Goal: Check status: Check status

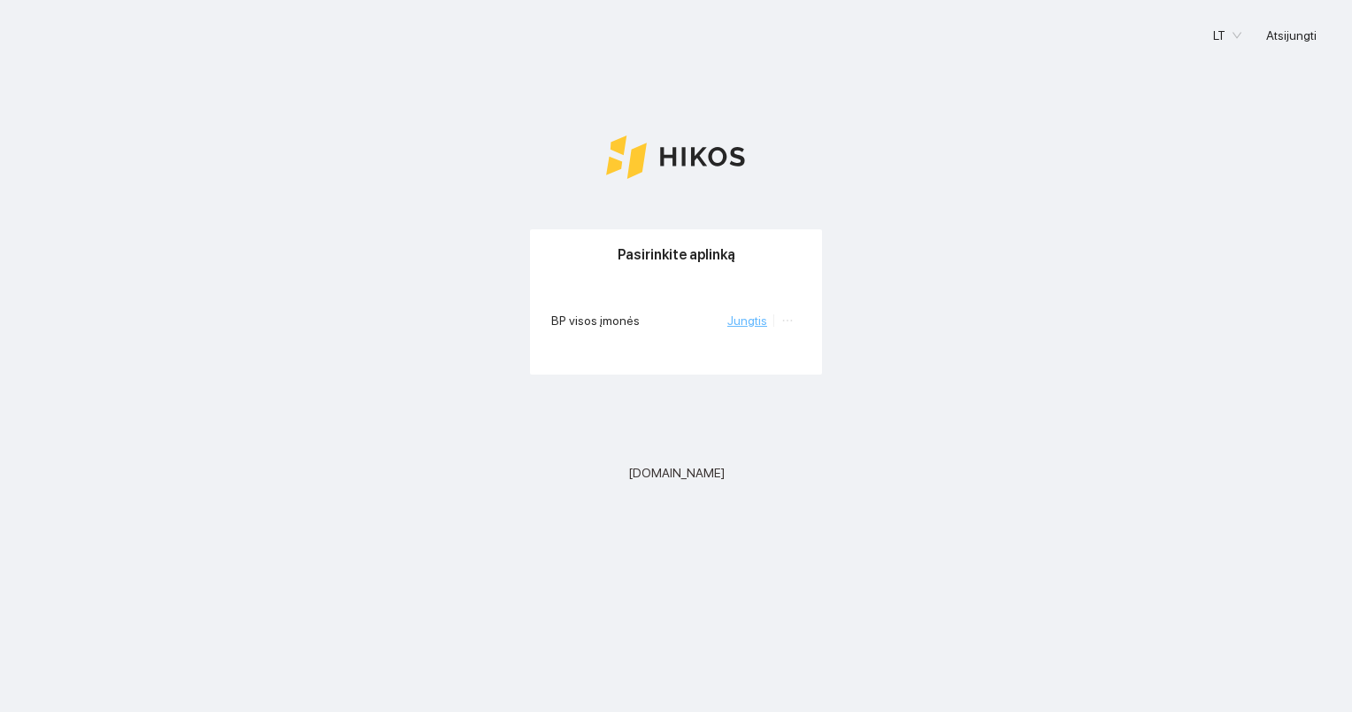
click at [764, 321] on link "Jungtis" at bounding box center [747, 320] width 40 height 14
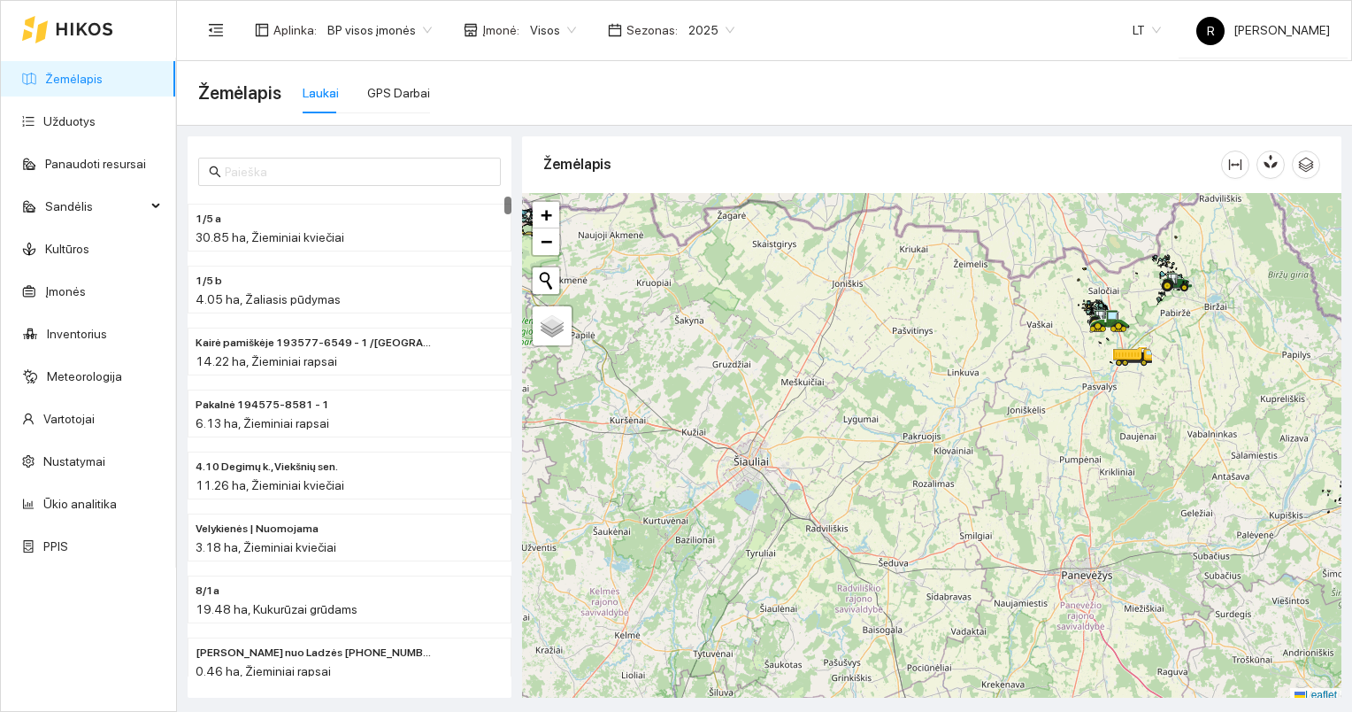
scroll to position [4, 0]
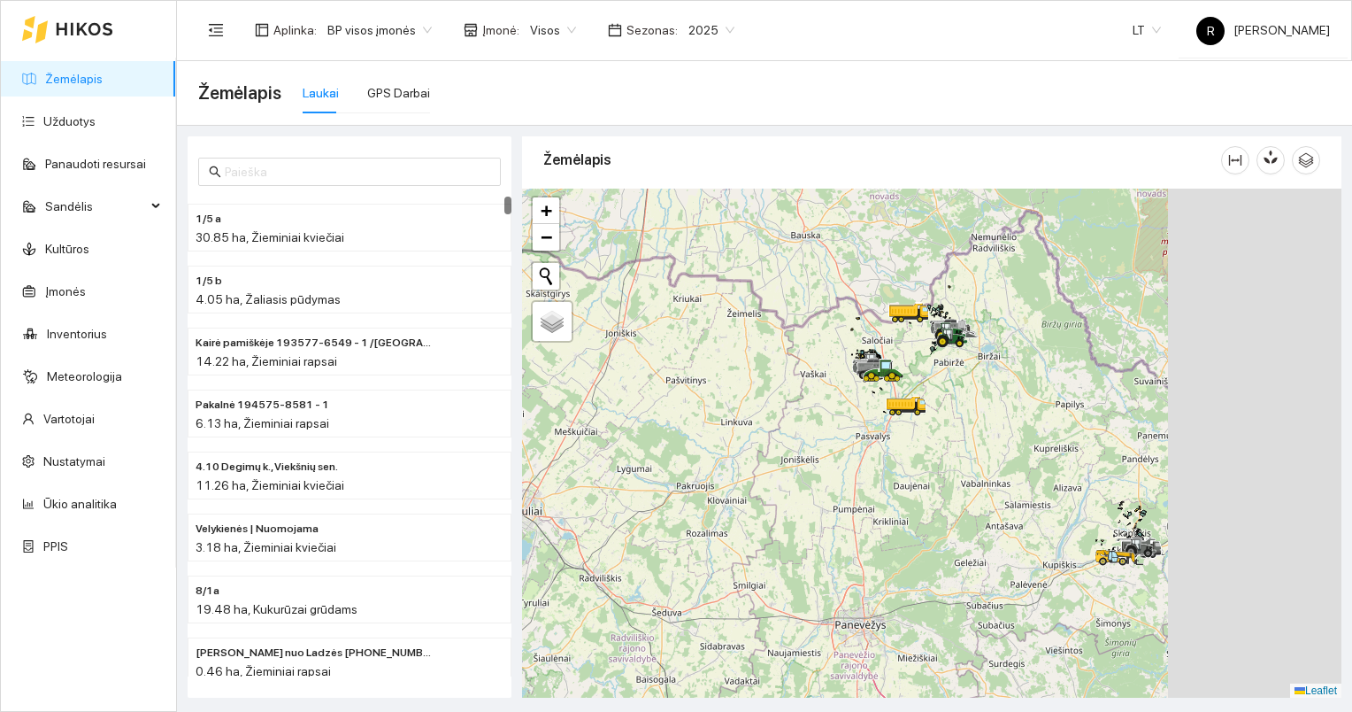
drag, startPoint x: 1142, startPoint y: 379, endPoint x: 902, endPoint y: 439, distance: 247.3
click at [899, 444] on div at bounding box center [931, 443] width 819 height 510
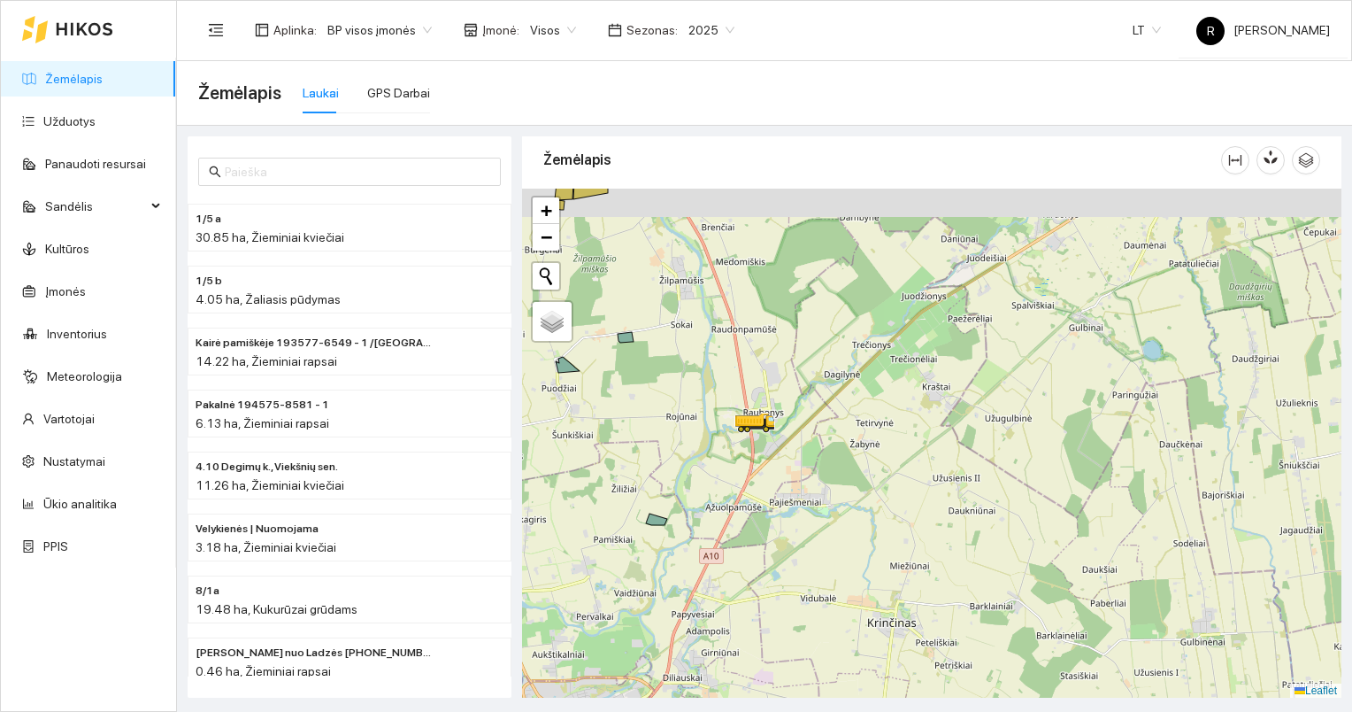
drag, startPoint x: 694, startPoint y: 407, endPoint x: 877, endPoint y: 478, distance: 196.4
click at [877, 478] on div at bounding box center [931, 443] width 819 height 510
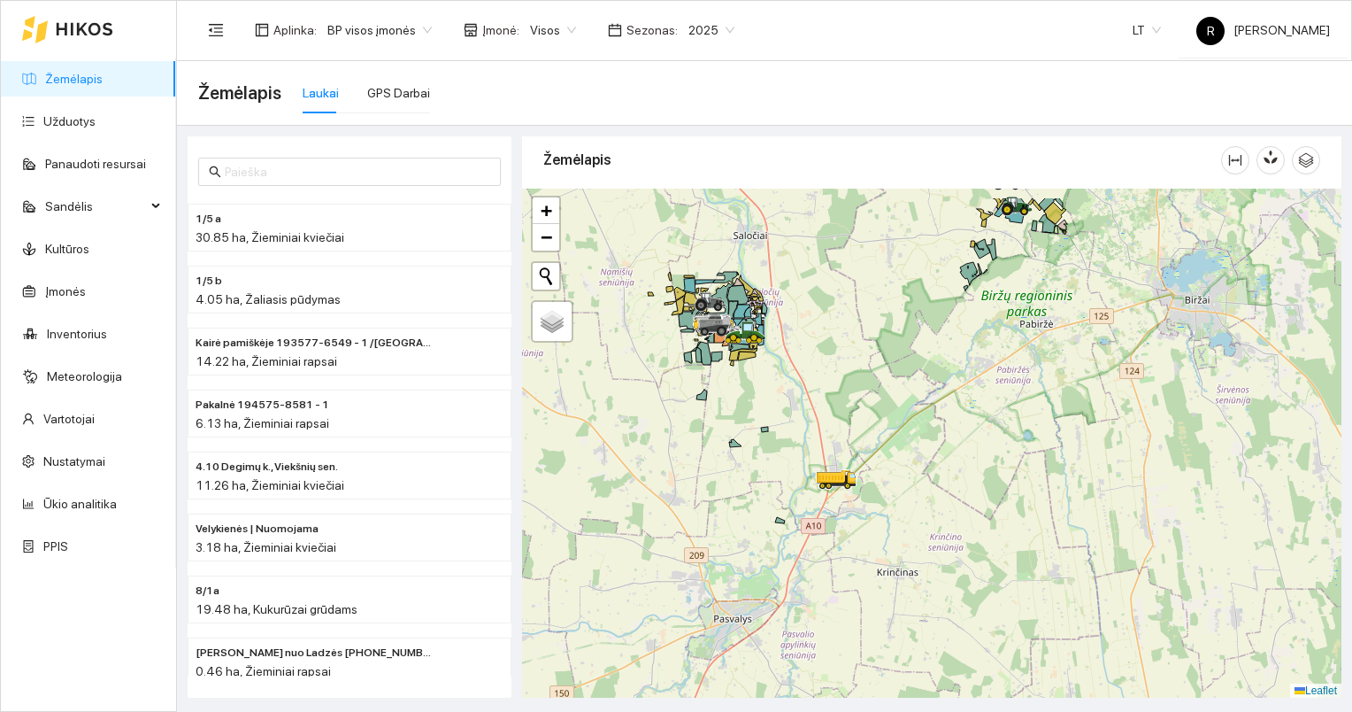
drag, startPoint x: 825, startPoint y: 366, endPoint x: 817, endPoint y: 563, distance: 196.6
click at [818, 567] on div at bounding box center [931, 443] width 819 height 510
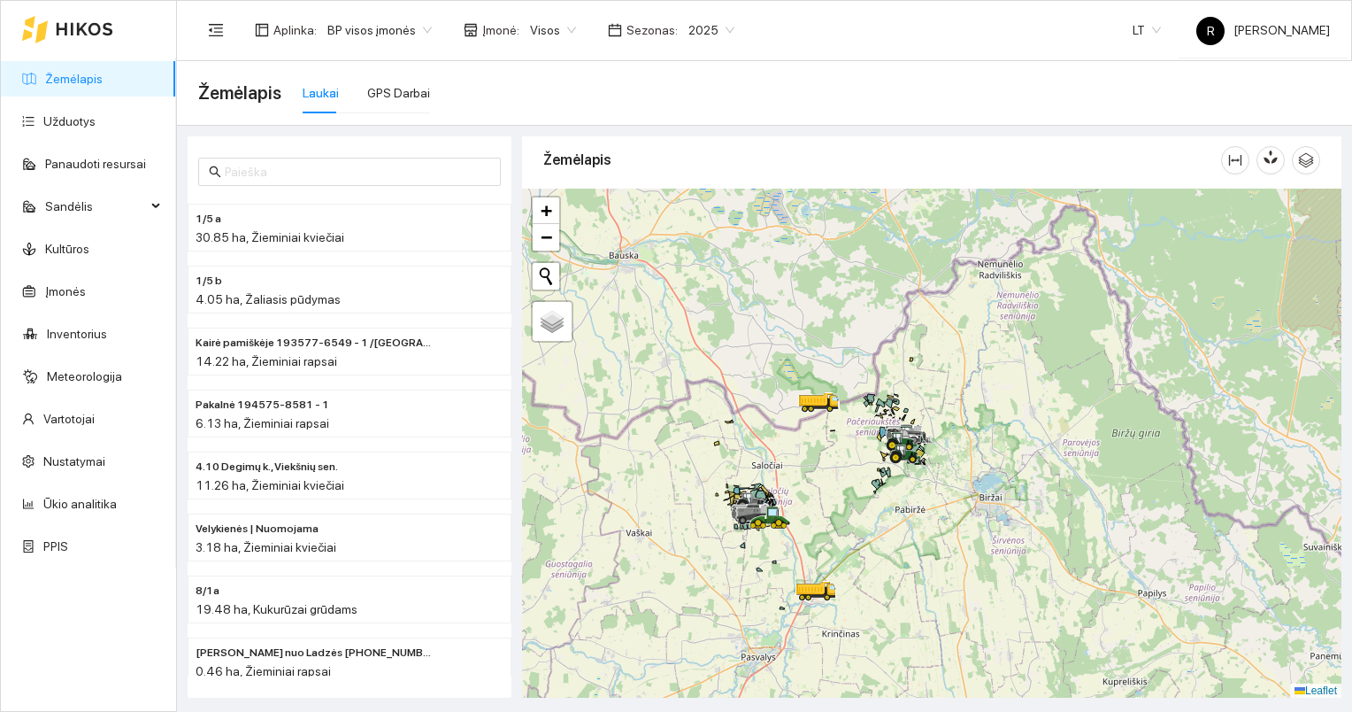
drag, startPoint x: 826, startPoint y: 408, endPoint x: 805, endPoint y: 517, distance: 110.7
click at [805, 520] on div at bounding box center [931, 443] width 819 height 510
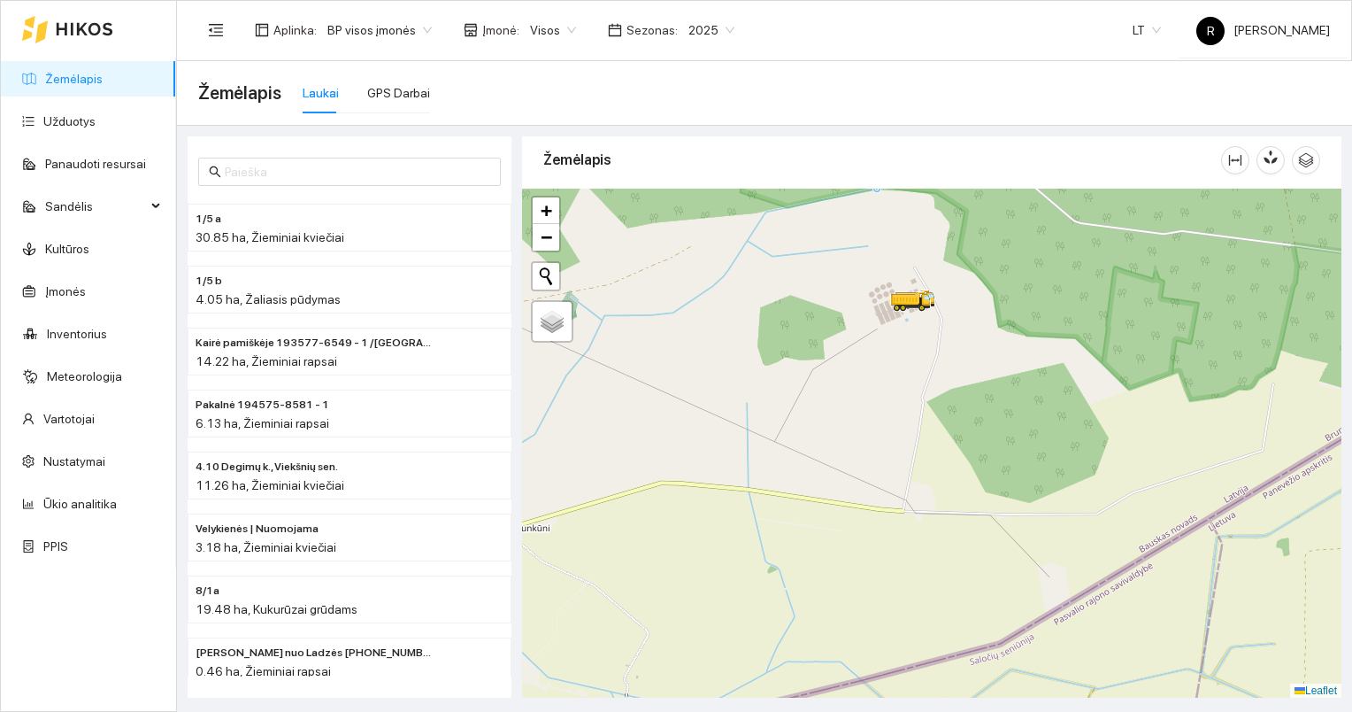
drag, startPoint x: 727, startPoint y: 379, endPoint x: 842, endPoint y: 379, distance: 115.9
click at [849, 381] on div at bounding box center [931, 443] width 819 height 510
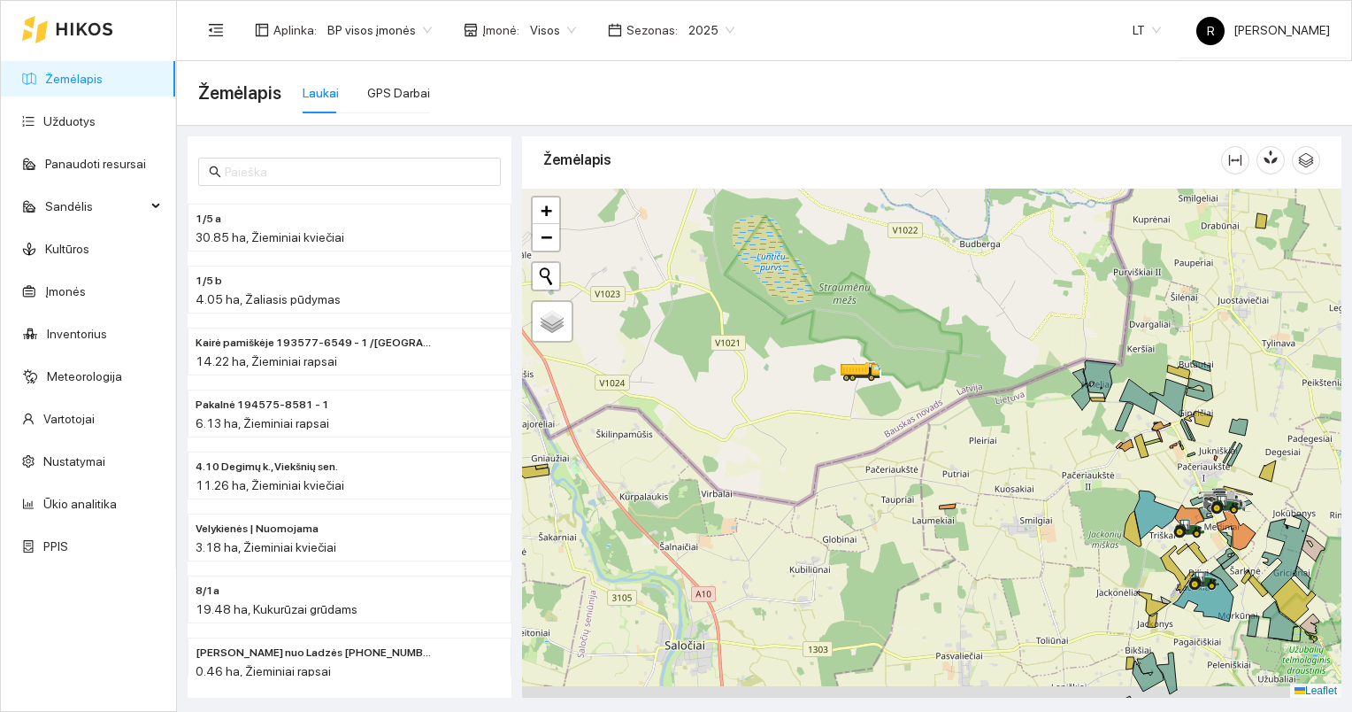
drag, startPoint x: 852, startPoint y: 458, endPoint x: 864, endPoint y: 423, distance: 37.2
click at [864, 423] on div at bounding box center [931, 443] width 819 height 510
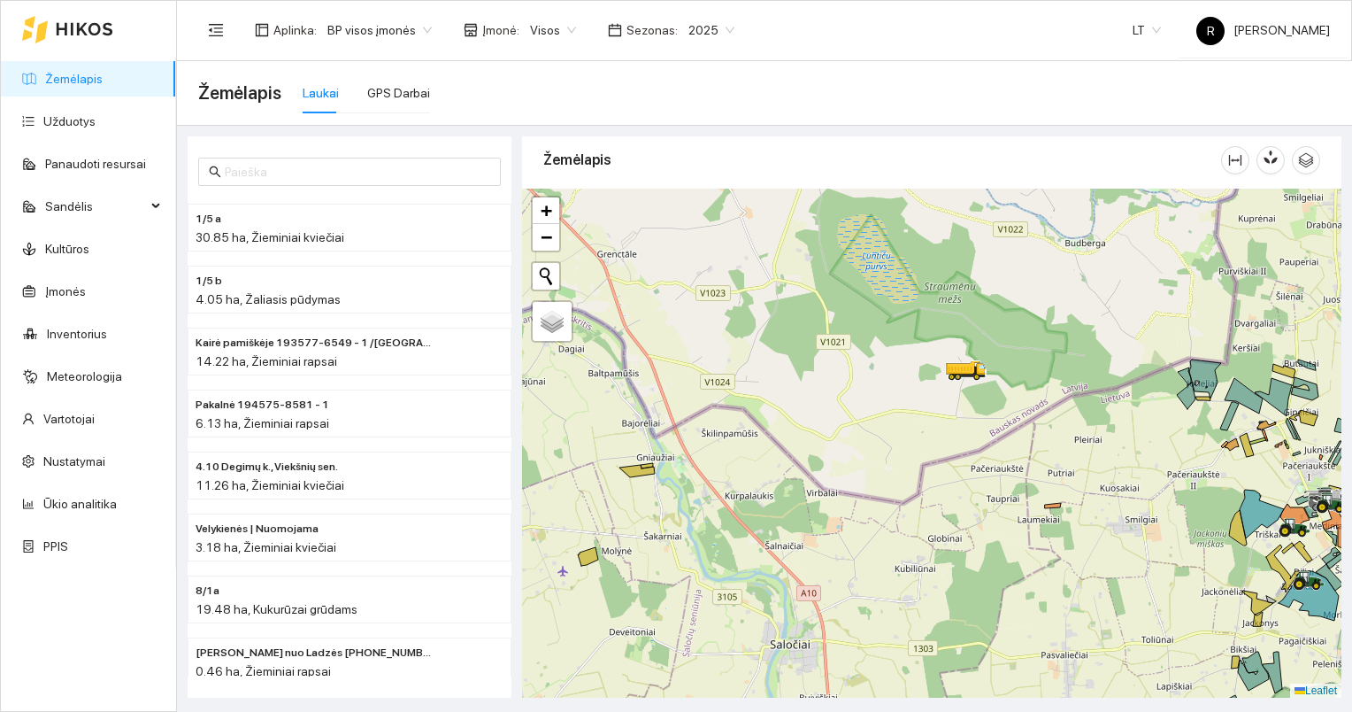
drag, startPoint x: 651, startPoint y: 406, endPoint x: 746, endPoint y: 429, distance: 97.4
click at [746, 429] on div at bounding box center [931, 443] width 819 height 510
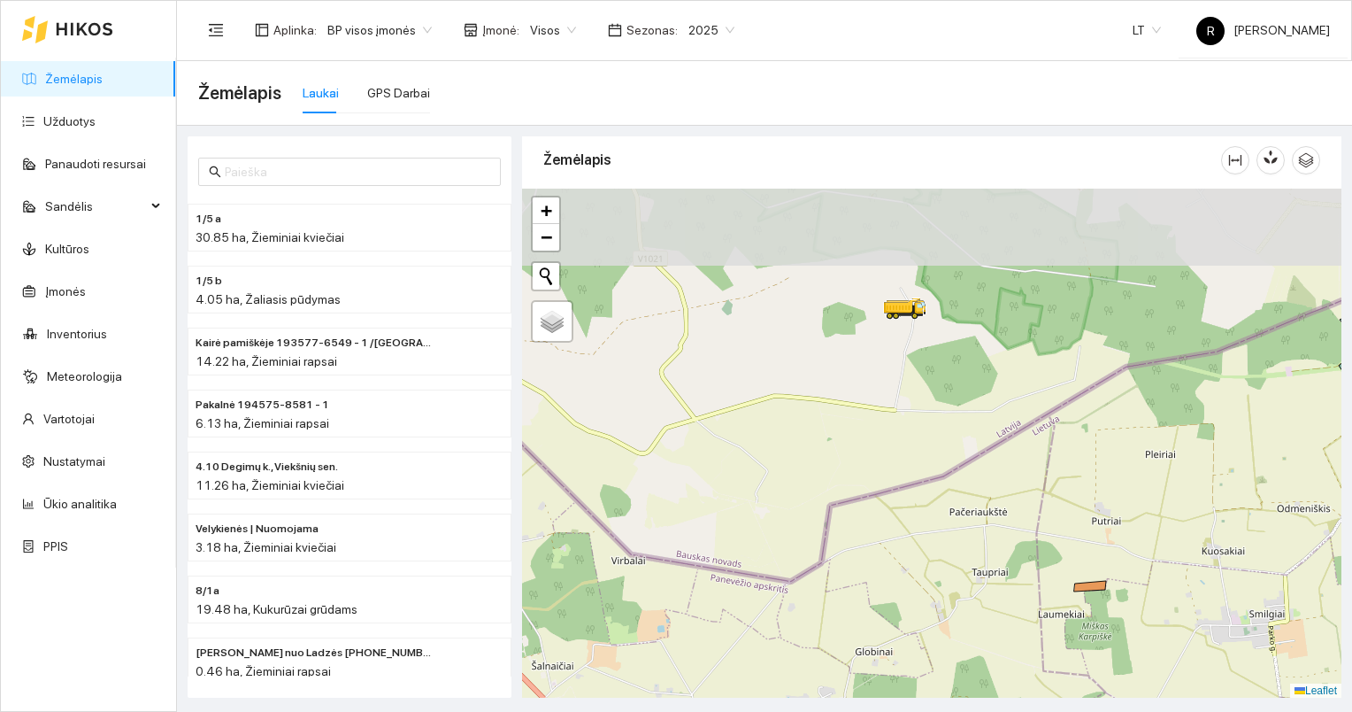
drag, startPoint x: 972, startPoint y: 375, endPoint x: 977, endPoint y: 474, distance: 99.3
click at [977, 474] on div at bounding box center [931, 443] width 819 height 510
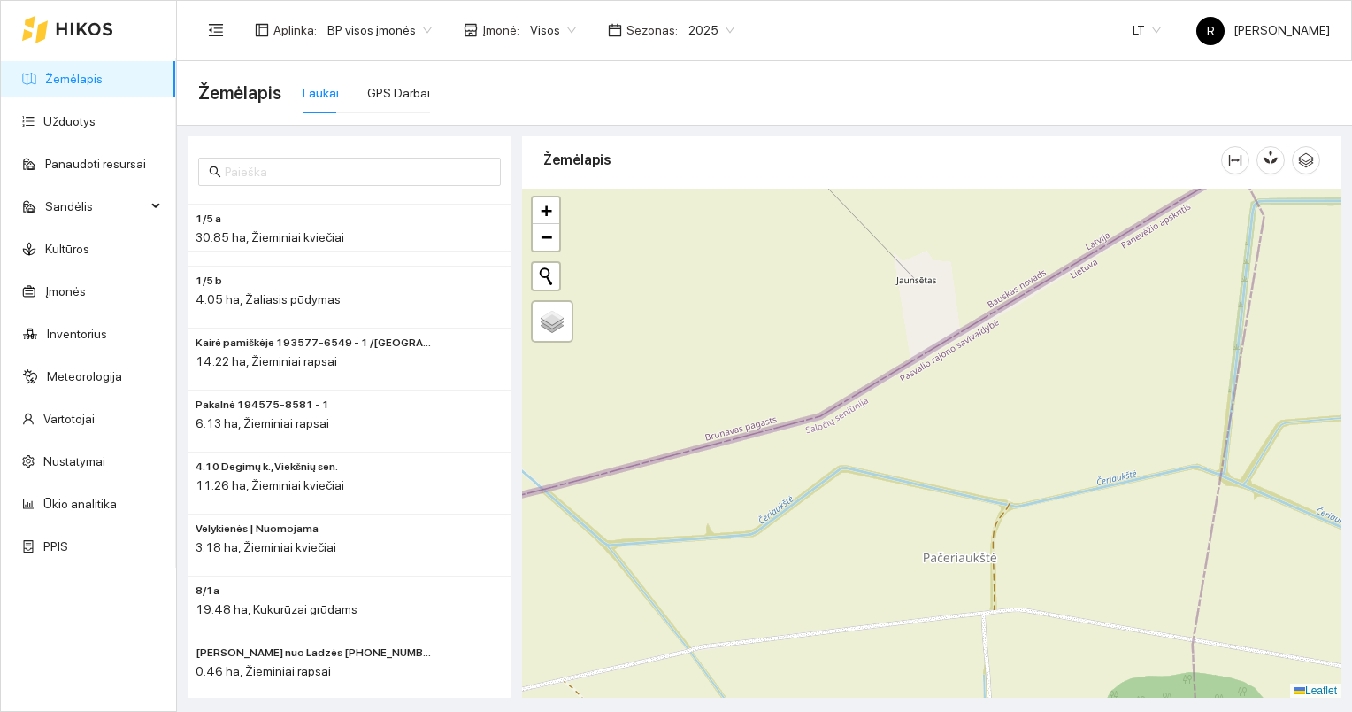
drag, startPoint x: 988, startPoint y: 542, endPoint x: 900, endPoint y: 439, distance: 135.0
click at [900, 439] on div at bounding box center [931, 443] width 819 height 510
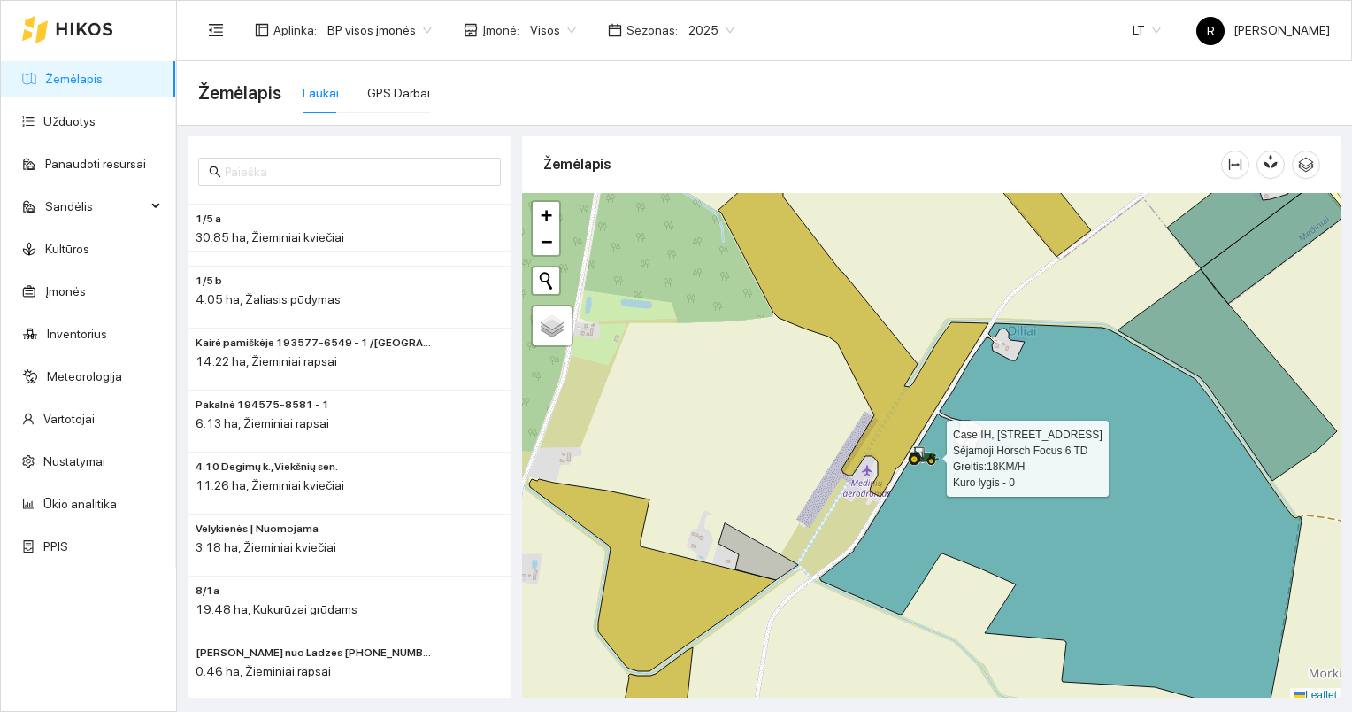
scroll to position [4, 0]
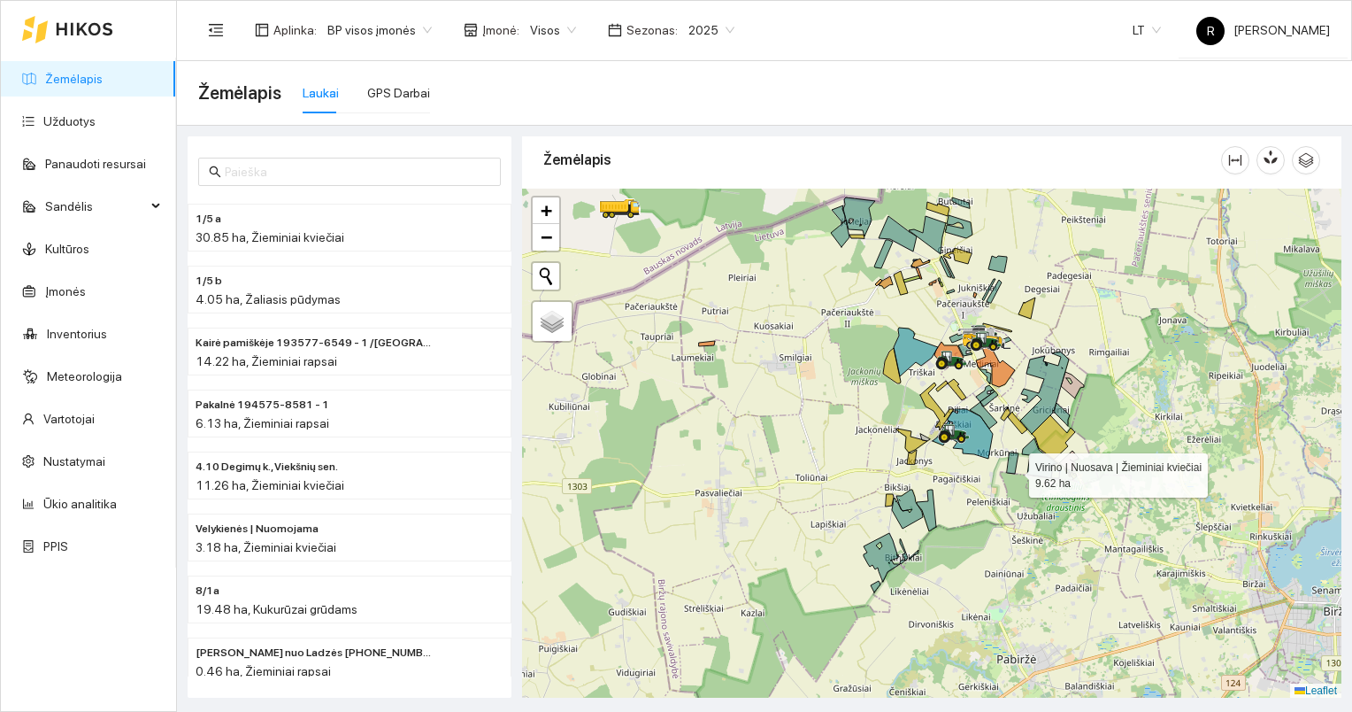
drag, startPoint x: 1012, startPoint y: 510, endPoint x: 1015, endPoint y: 465, distance: 44.3
click at [1015, 465] on icon at bounding box center [1013, 462] width 12 height 21
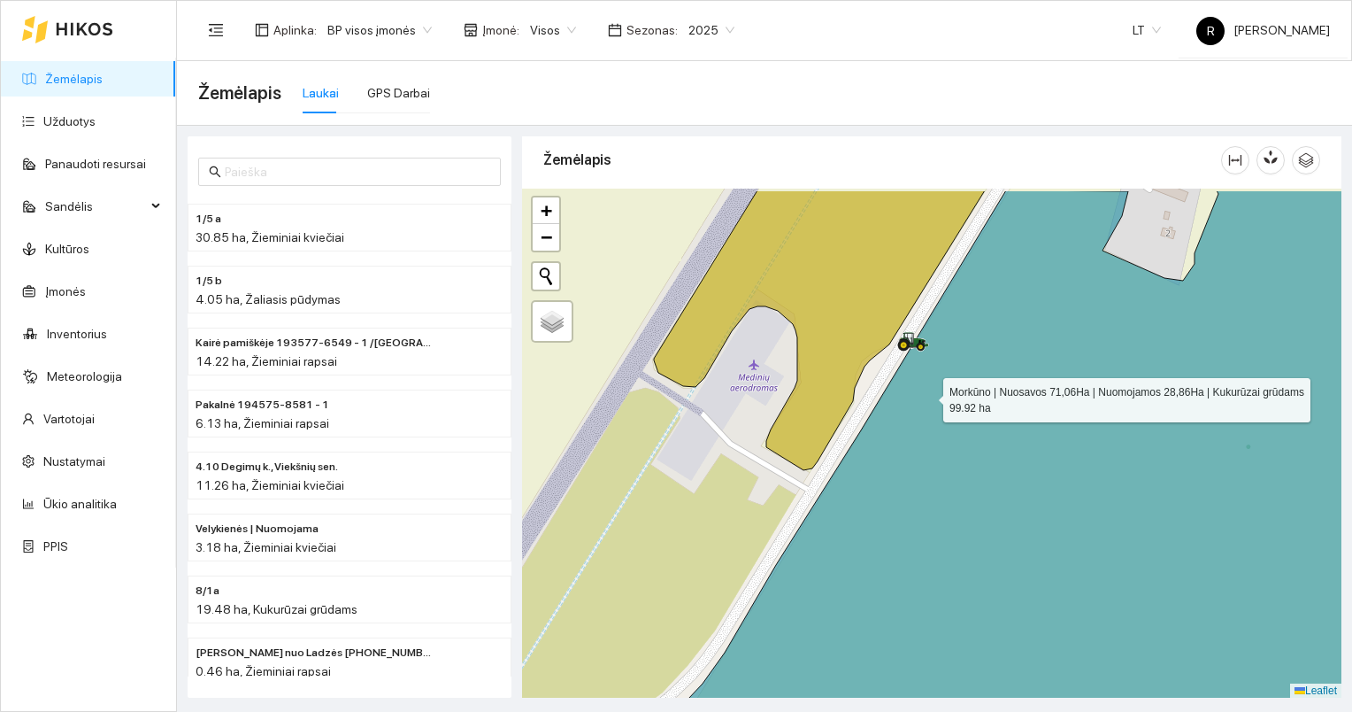
drag, startPoint x: 895, startPoint y: 340, endPoint x: 935, endPoint y: 400, distance: 72.7
click at [935, 400] on icon at bounding box center [1011, 496] width 888 height 613
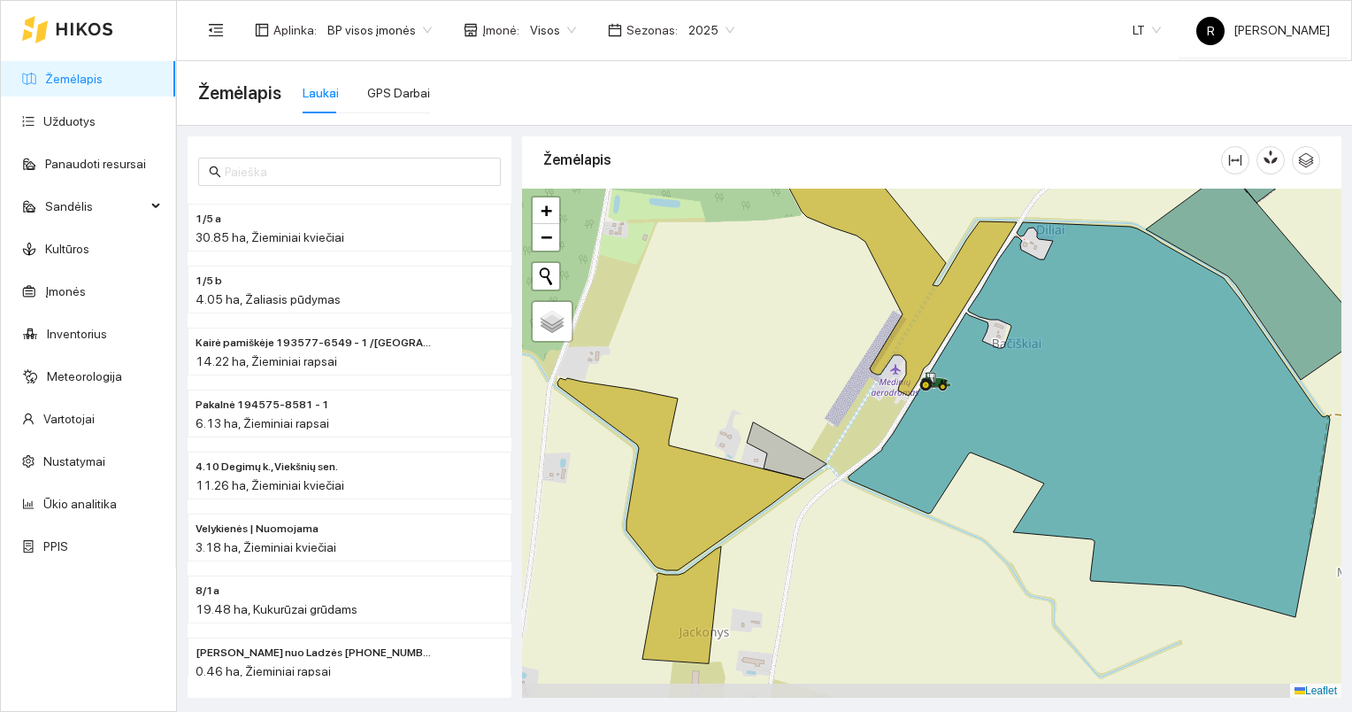
drag, startPoint x: 901, startPoint y: 396, endPoint x: 975, endPoint y: 340, distance: 92.9
click at [975, 340] on div at bounding box center [931, 443] width 819 height 510
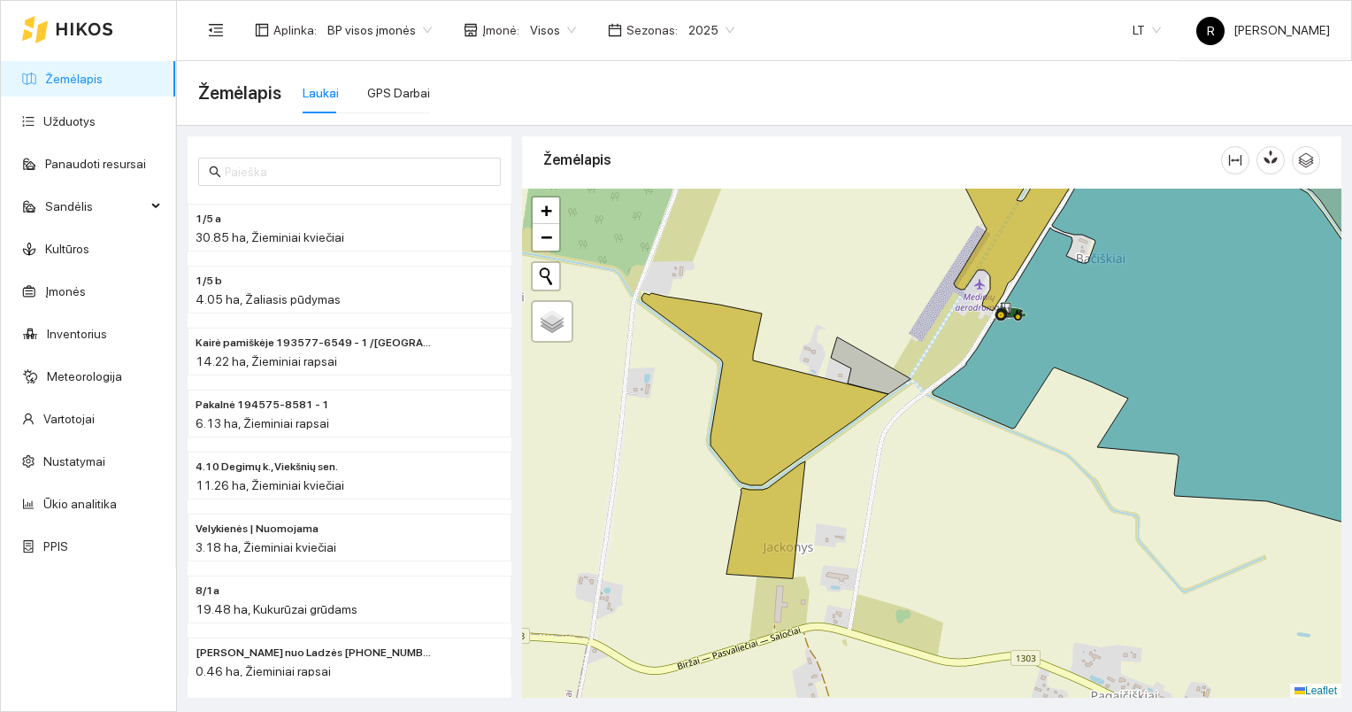
drag, startPoint x: 947, startPoint y: 481, endPoint x: 957, endPoint y: 452, distance: 30.8
click at [957, 452] on div at bounding box center [931, 443] width 819 height 510
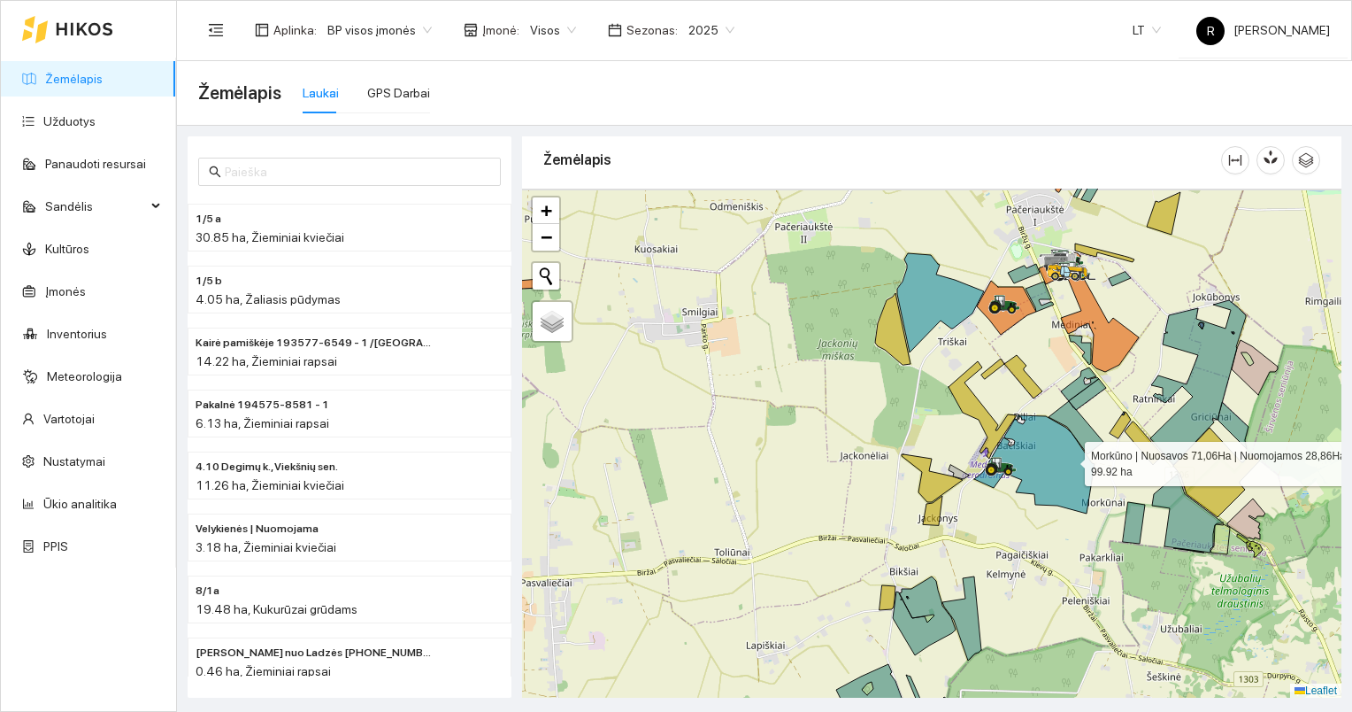
drag, startPoint x: 1113, startPoint y: 406, endPoint x: 1046, endPoint y: 489, distance: 106.3
click at [1046, 489] on icon at bounding box center [1034, 464] width 120 height 98
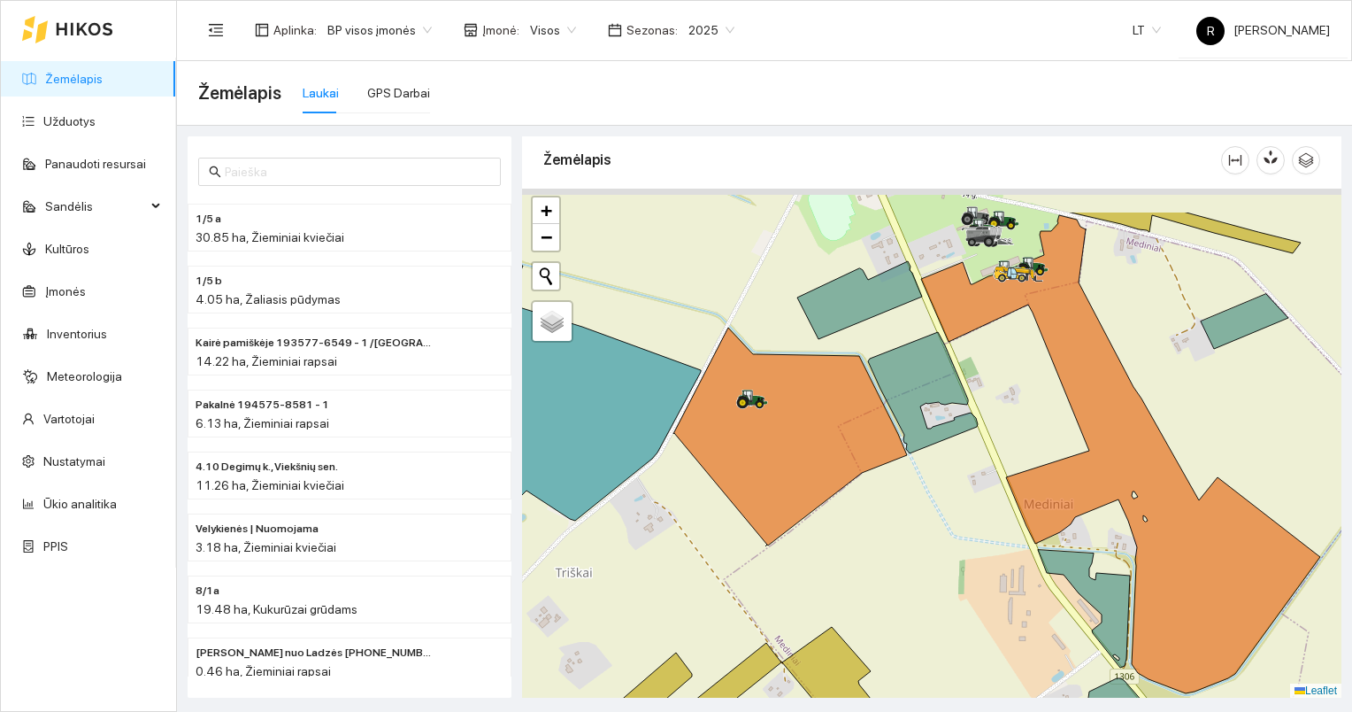
drag, startPoint x: 1023, startPoint y: 258, endPoint x: 1021, endPoint y: 475, distance: 217.7
click at [1021, 474] on div at bounding box center [931, 443] width 819 height 510
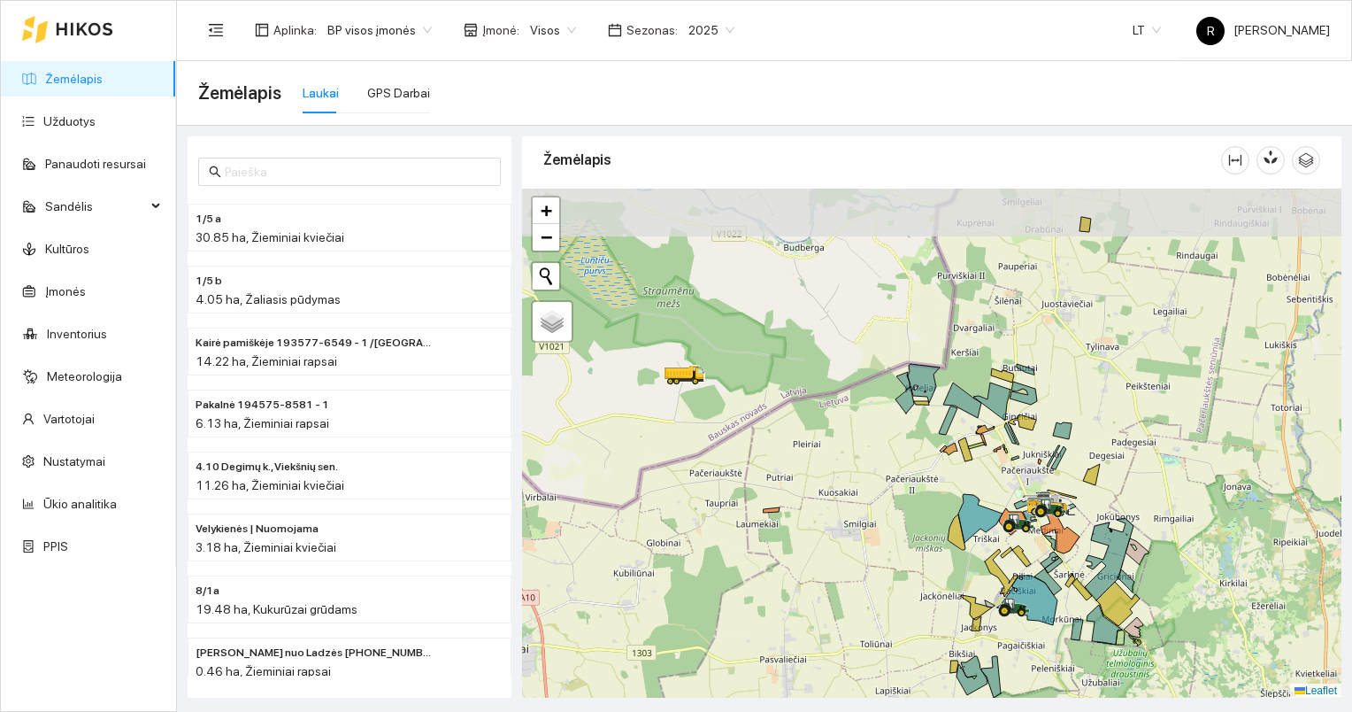
drag, startPoint x: 1109, startPoint y: 393, endPoint x: 1036, endPoint y: 459, distance: 98.3
click at [1036, 459] on div at bounding box center [931, 443] width 819 height 510
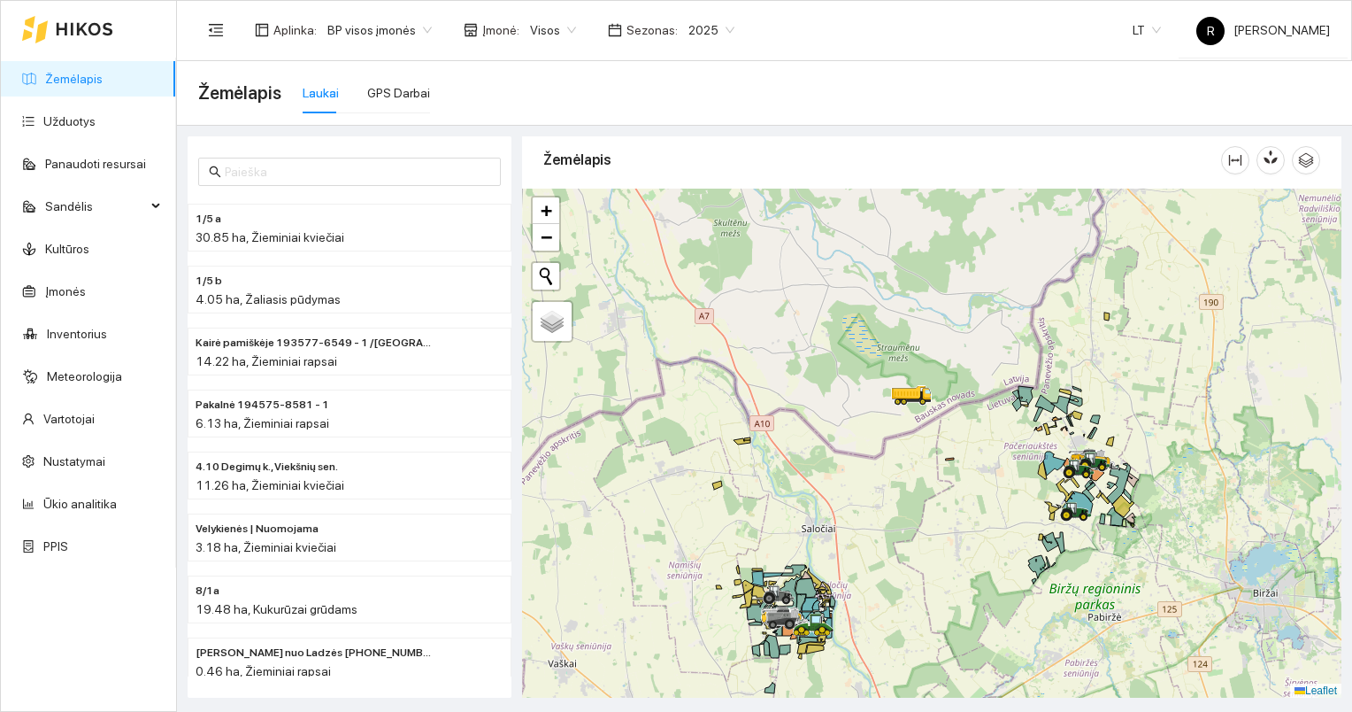
drag, startPoint x: 998, startPoint y: 422, endPoint x: 1046, endPoint y: 411, distance: 49.2
click at [1044, 412] on div at bounding box center [931, 443] width 819 height 510
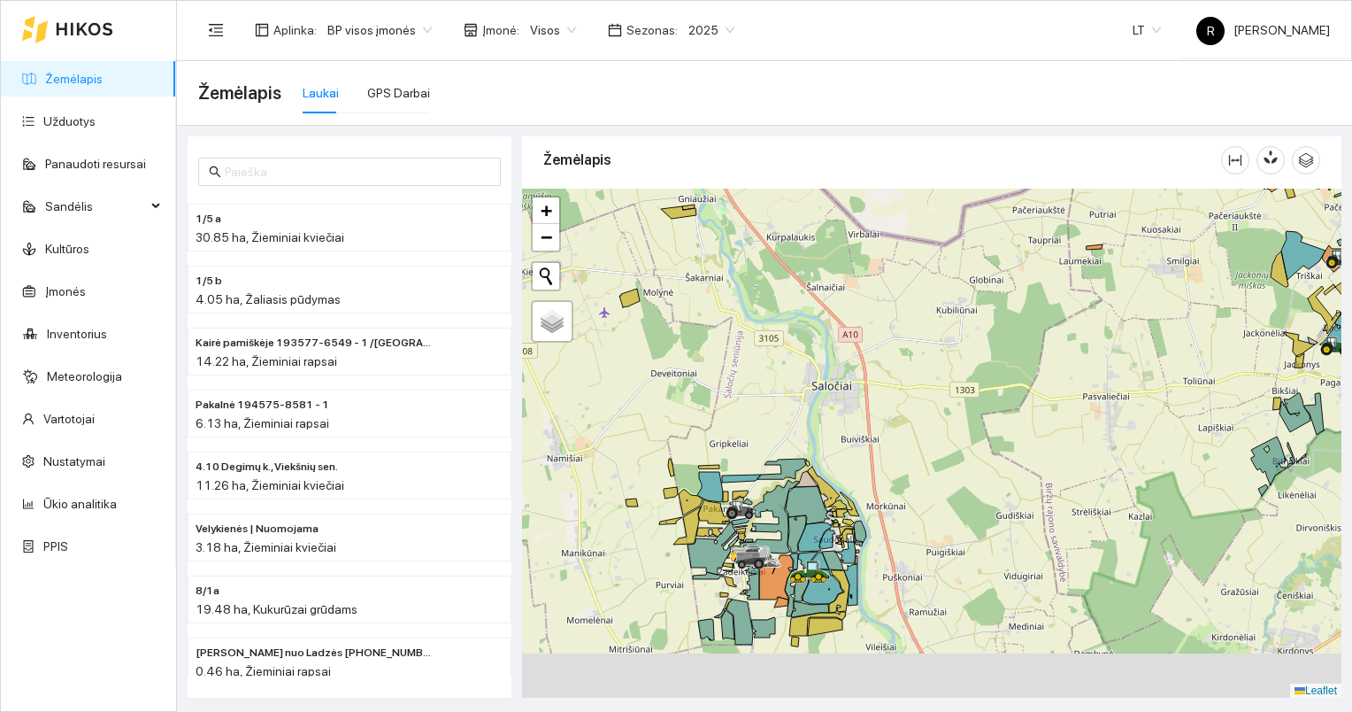
drag, startPoint x: 923, startPoint y: 546, endPoint x: 850, endPoint y: 300, distance: 256.8
click at [854, 305] on div at bounding box center [931, 443] width 819 height 510
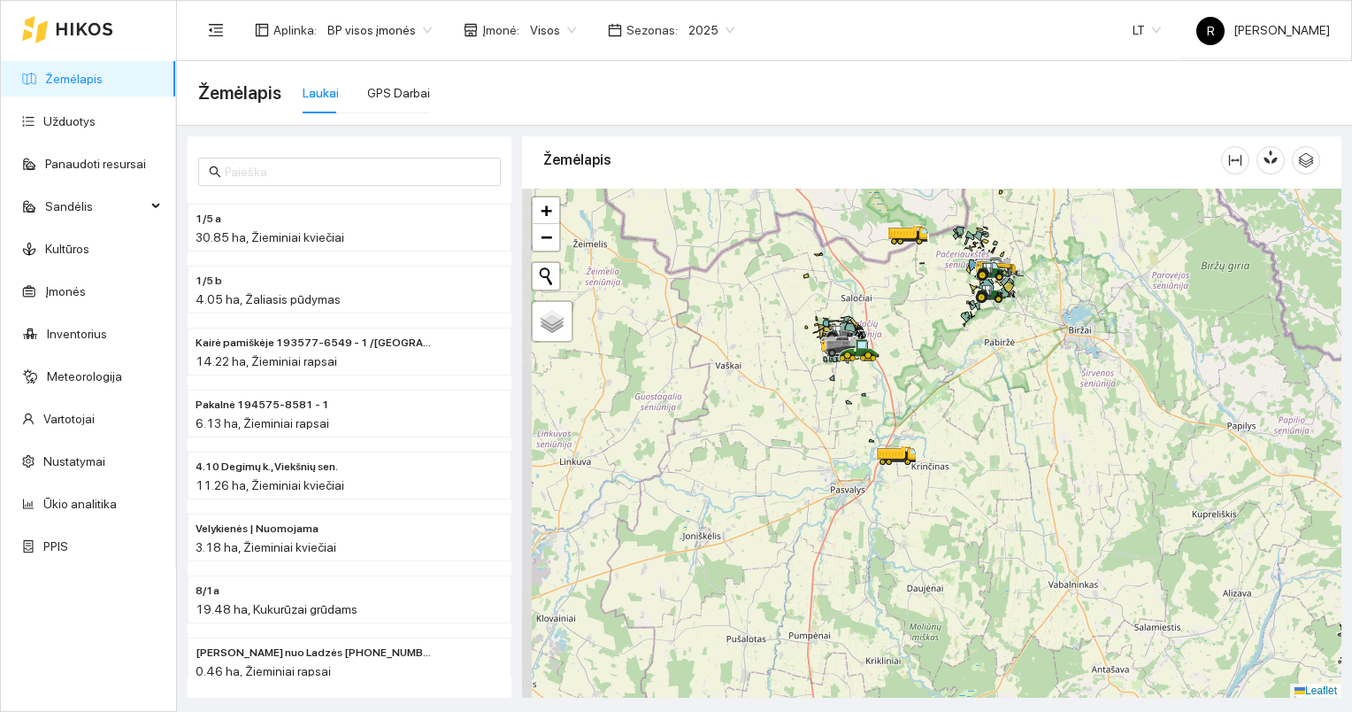
drag, startPoint x: 912, startPoint y: 485, endPoint x: 917, endPoint y: 446, distance: 39.2
click at [917, 446] on div at bounding box center [931, 443] width 819 height 510
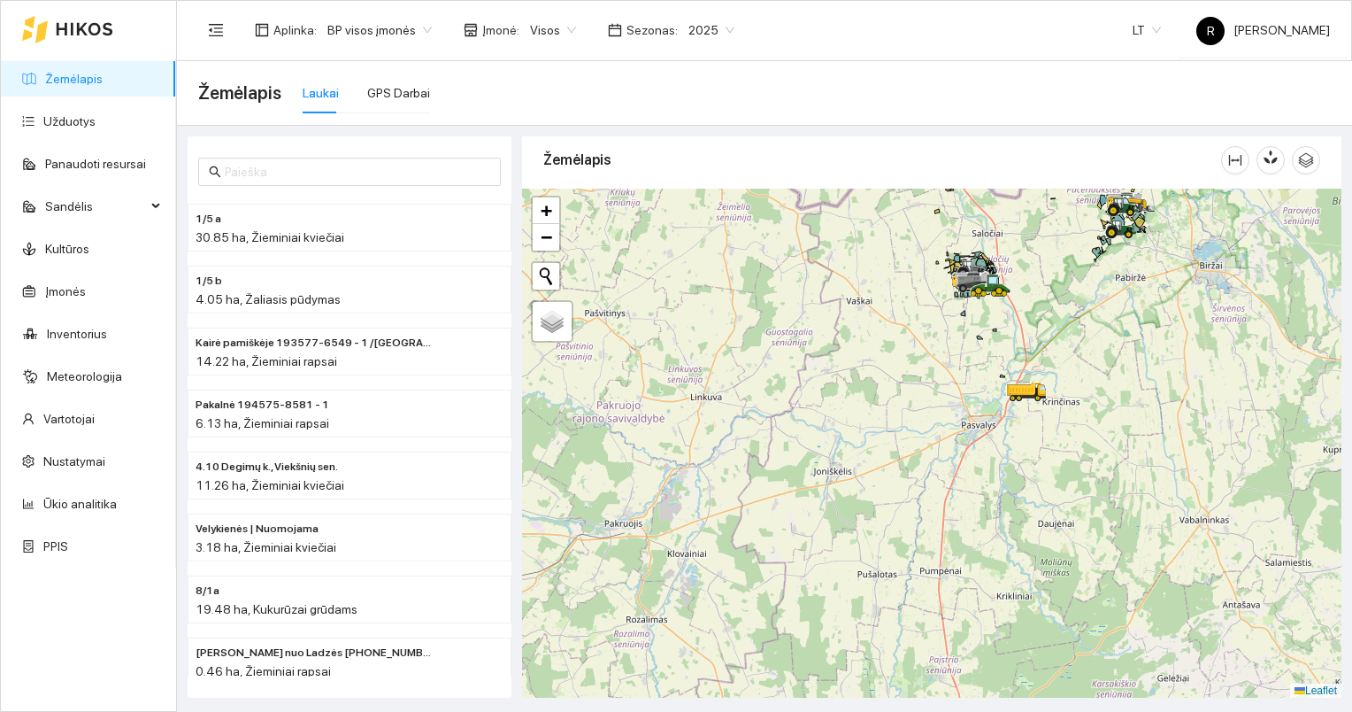
drag, startPoint x: 612, startPoint y: 393, endPoint x: 741, endPoint y: 359, distance: 133.5
click at [741, 359] on div at bounding box center [931, 443] width 819 height 510
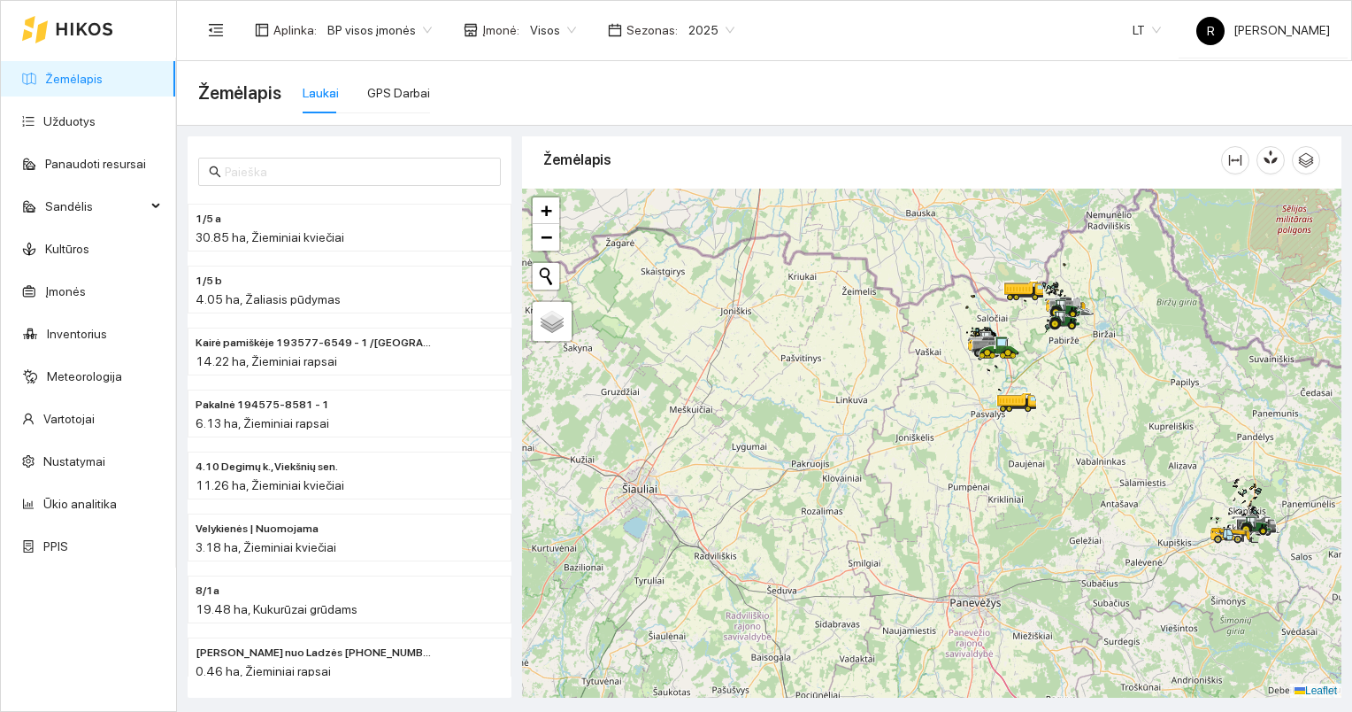
drag, startPoint x: 1042, startPoint y: 418, endPoint x: 970, endPoint y: 446, distance: 77.1
click at [970, 446] on div at bounding box center [931, 443] width 819 height 510
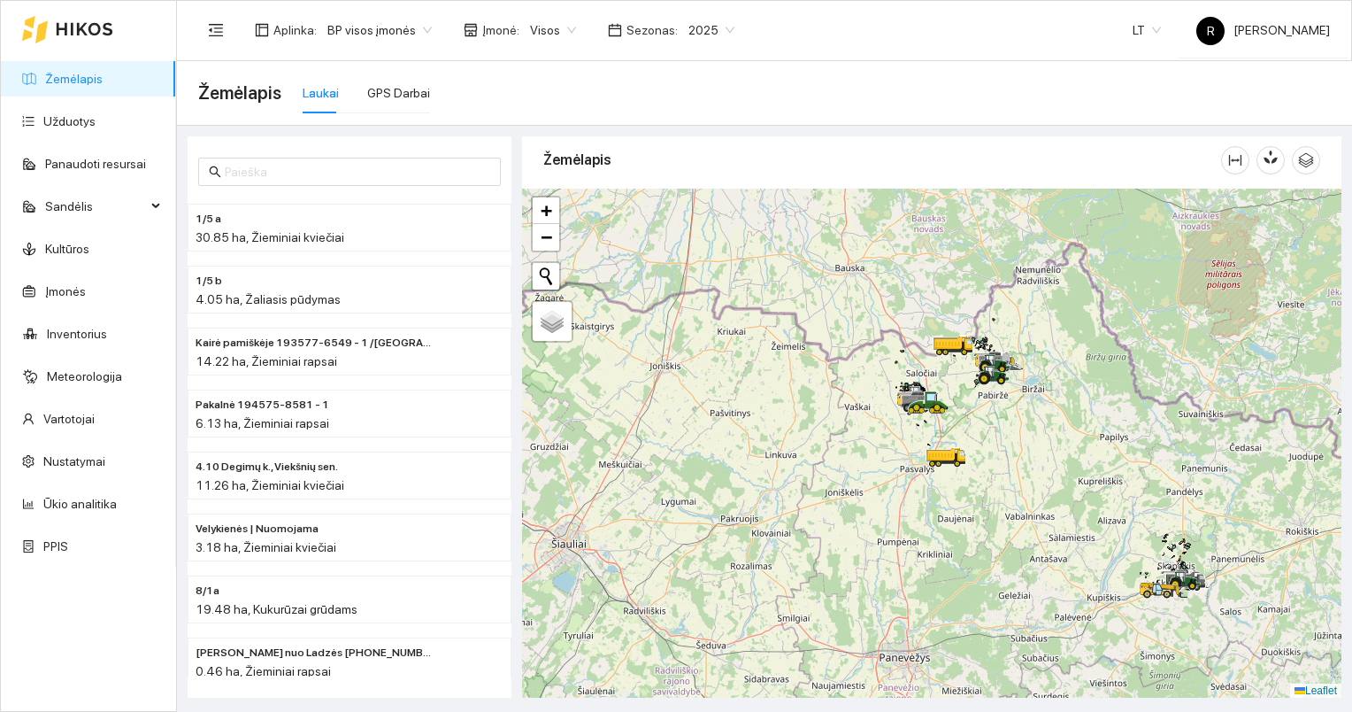
drag, startPoint x: 1043, startPoint y: 393, endPoint x: 1028, endPoint y: 444, distance: 53.5
click at [1028, 444] on div at bounding box center [931, 443] width 819 height 510
